Goal: Contribute content: Contribute content

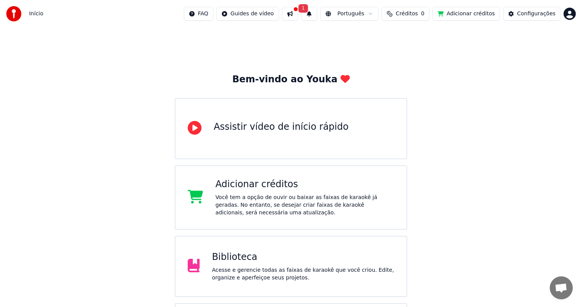
click at [28, 13] on div "Início" at bounding box center [24, 13] width 37 height 15
click at [14, 15] on img at bounding box center [13, 13] width 15 height 15
click at [40, 18] on div "Início" at bounding box center [24, 13] width 37 height 15
click at [40, 16] on span "Início" at bounding box center [36, 14] width 14 height 8
click at [280, 190] on div "Adicionar créditos" at bounding box center [304, 184] width 179 height 12
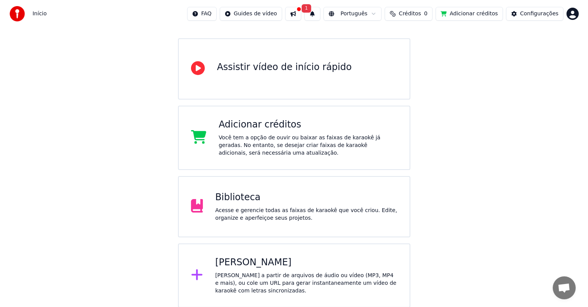
scroll to position [60, 0]
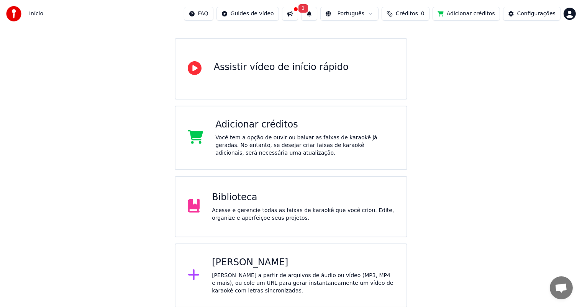
click at [328, 264] on div "[PERSON_NAME]" at bounding box center [303, 263] width 182 height 12
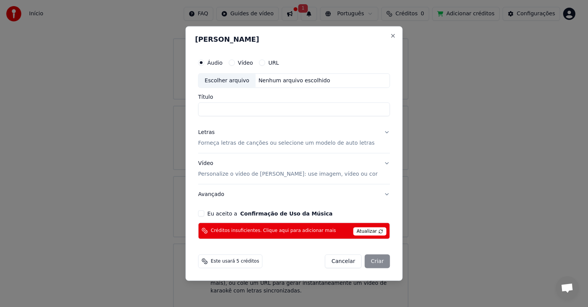
click at [364, 233] on span "Atualizar" at bounding box center [370, 231] width 33 height 8
click at [256, 110] on input "Título" at bounding box center [294, 110] width 192 height 14
click at [242, 82] on div "Escolher arquivo" at bounding box center [227, 81] width 57 height 14
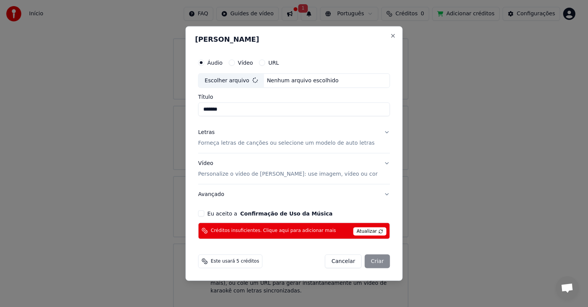
type input "**********"
click at [383, 133] on button "Letras Forneça letras de canções ou selecione um modelo de auto letras" at bounding box center [294, 138] width 192 height 31
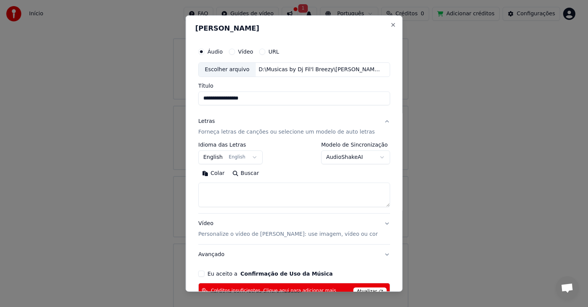
click at [287, 198] on textarea at bounding box center [294, 195] width 192 height 25
click at [320, 196] on textarea at bounding box center [294, 195] width 192 height 25
paste textarea "**********"
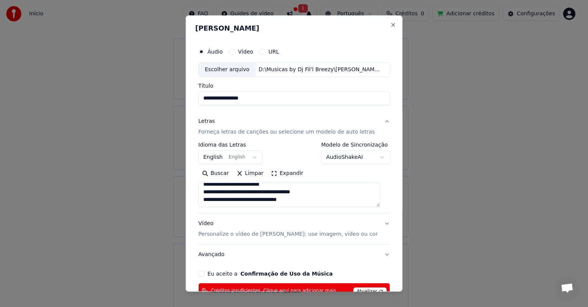
type textarea "**********"
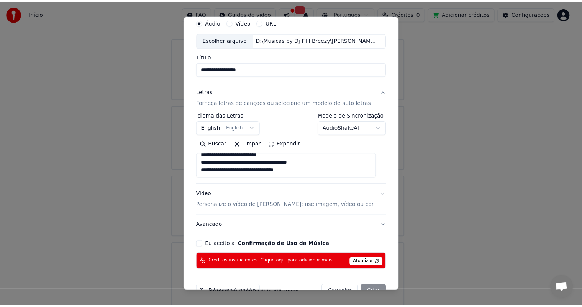
scroll to position [49, 0]
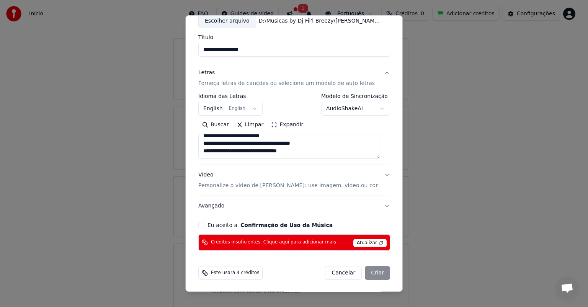
click at [371, 270] on div "Cancelar Criar" at bounding box center [357, 273] width 65 height 14
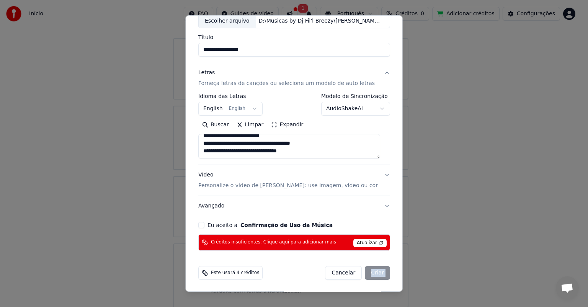
click at [371, 270] on div "Cancelar Criar" at bounding box center [357, 273] width 65 height 14
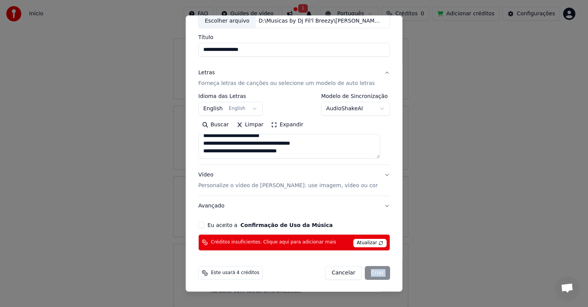
click at [371, 270] on div "Cancelar Criar" at bounding box center [357, 273] width 65 height 14
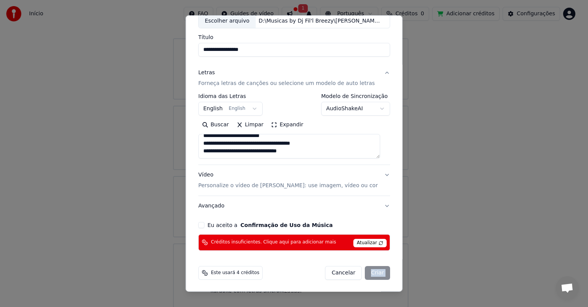
click at [371, 270] on div "Cancelar Criar" at bounding box center [357, 273] width 65 height 14
select select
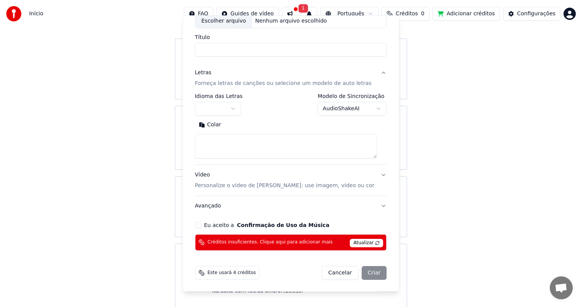
scroll to position [0, 0]
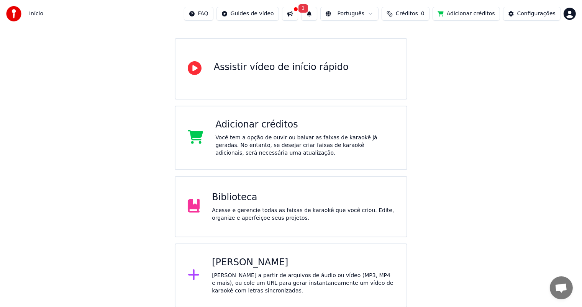
click at [298, 15] on button at bounding box center [290, 14] width 16 height 14
click at [317, 18] on button "1" at bounding box center [309, 14] width 16 height 14
click at [363, 38] on button "Atualizar" at bounding box center [374, 38] width 37 height 14
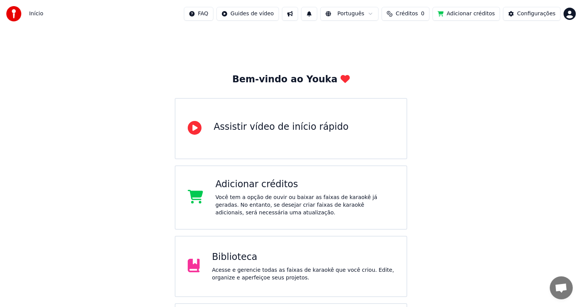
click at [479, 10] on button "Adicionar créditos" at bounding box center [465, 14] width 67 height 14
